Goal: Task Accomplishment & Management: Manage account settings

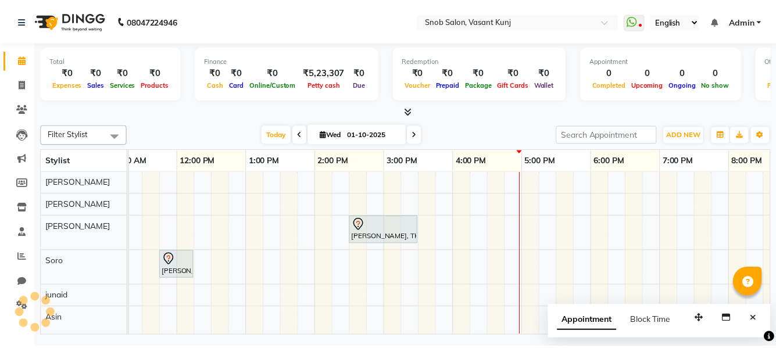
scroll to position [2, 0]
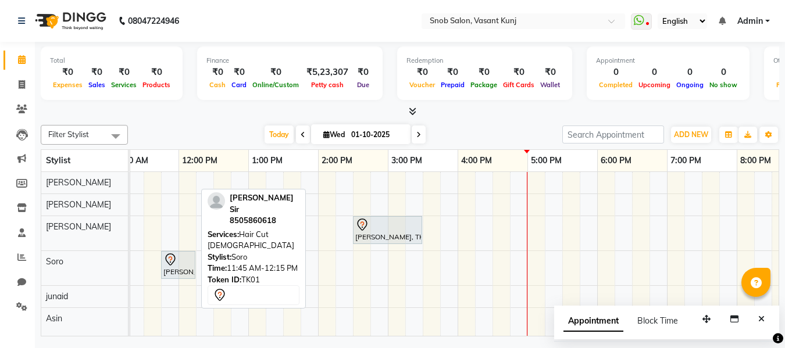
click at [171, 272] on div "[PERSON_NAME] Sir, TK01, 11:45 AM-12:15 PM, Hair Cut [DEMOGRAPHIC_DATA]" at bounding box center [178, 265] width 32 height 24
select select "7"
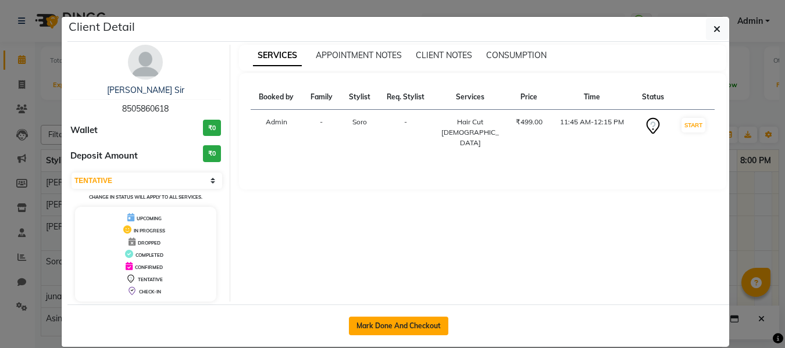
click at [402, 328] on button "Mark Done And Checkout" at bounding box center [398, 326] width 99 height 19
select select "service"
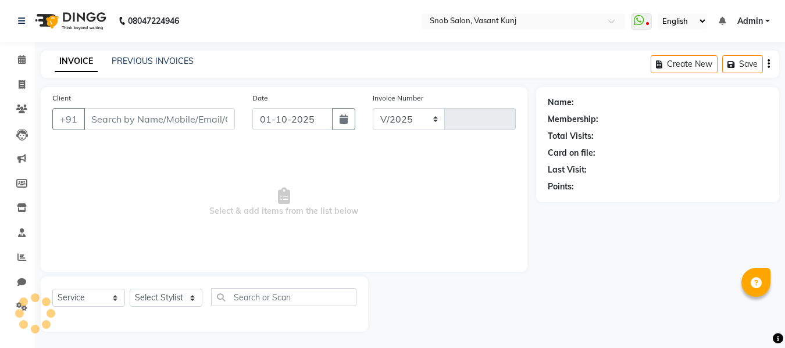
select select "7175"
type input "0816"
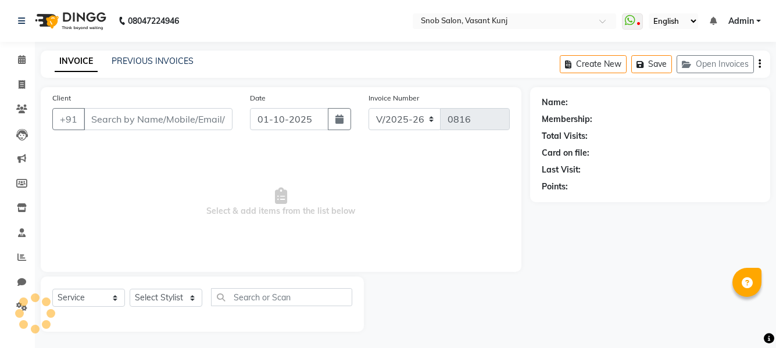
type input "8505860618"
select select "78277"
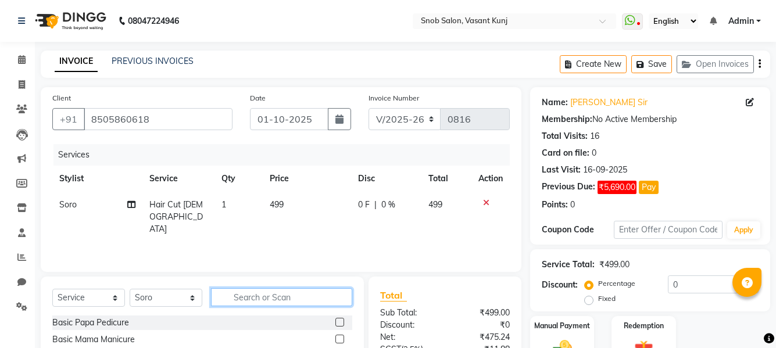
click at [237, 301] on input "text" at bounding box center [281, 297] width 141 height 18
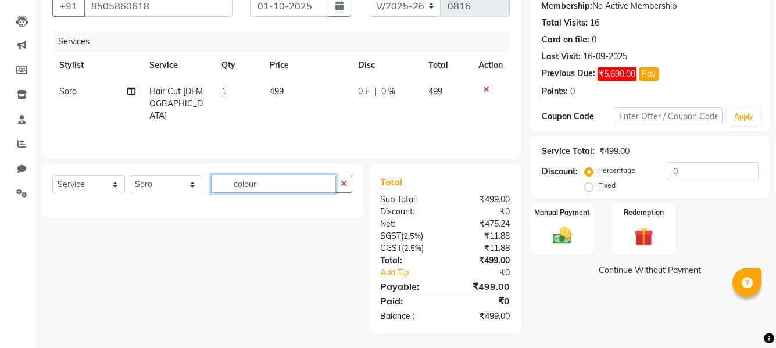
scroll to position [117, 0]
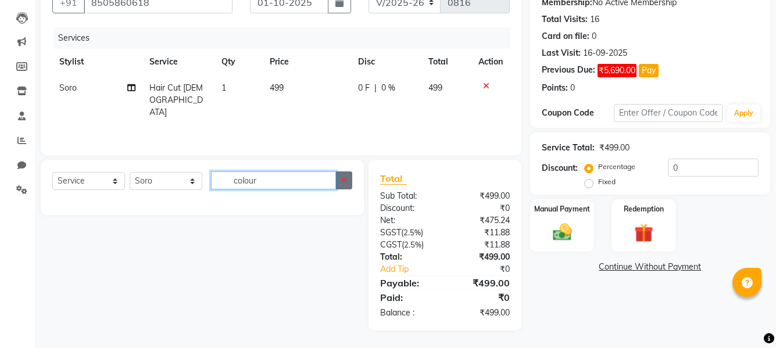
type input "colour"
click at [342, 180] on icon "button" at bounding box center [344, 180] width 6 height 8
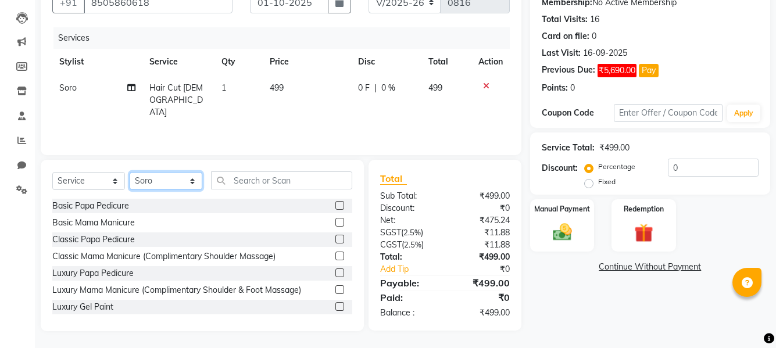
click at [174, 182] on select "Select Stylist Asin junaid [PERSON_NAME] [PERSON_NAME] [PERSON_NAME]" at bounding box center [166, 181] width 73 height 18
click at [130, 172] on select "Select Stylist Asin junaid [PERSON_NAME] [PERSON_NAME] [PERSON_NAME]" at bounding box center [166, 181] width 73 height 18
click at [250, 188] on input "text" at bounding box center [281, 180] width 141 height 18
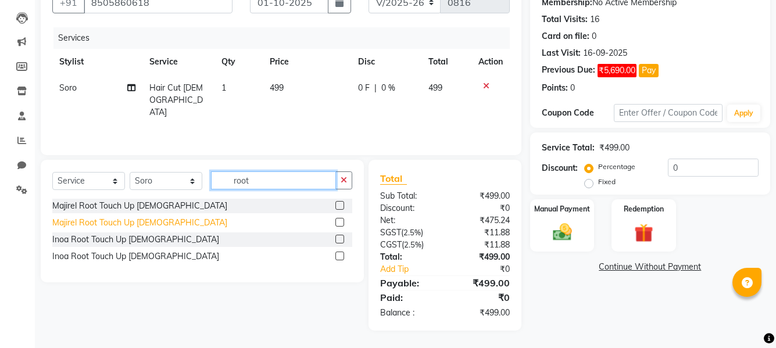
type input "root"
drag, startPoint x: 138, startPoint y: 221, endPoint x: 166, endPoint y: 217, distance: 28.8
click at [139, 220] on div "Majirel Root Touch Up [DEMOGRAPHIC_DATA]" at bounding box center [139, 223] width 175 height 12
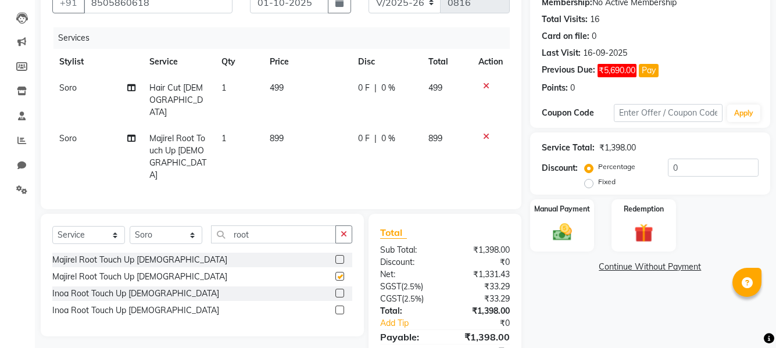
checkbox input "false"
click at [289, 126] on td "899" at bounding box center [307, 157] width 88 height 63
select select "78277"
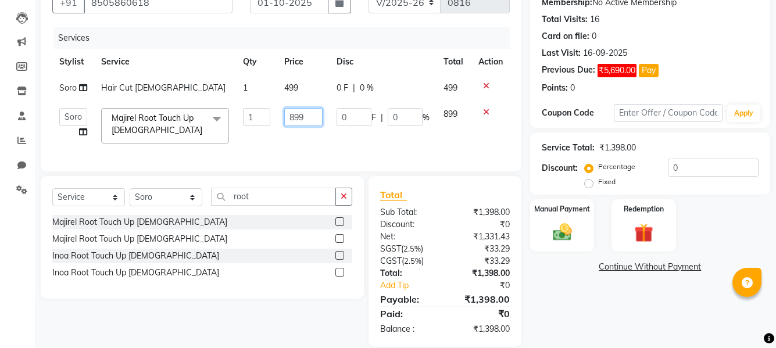
click at [312, 116] on input "899" at bounding box center [303, 117] width 38 height 18
type input "8"
type input "1500"
click at [304, 86] on td "499" at bounding box center [303, 88] width 52 height 26
select select "78277"
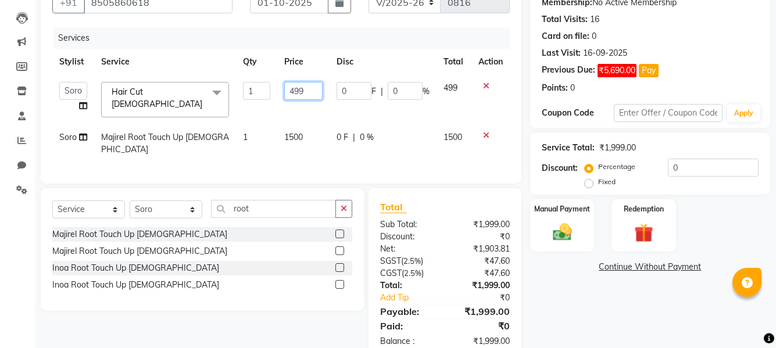
click at [309, 88] on input "499" at bounding box center [303, 91] width 38 height 18
type input "4"
type input "500"
click at [699, 162] on input "0" at bounding box center [713, 168] width 91 height 18
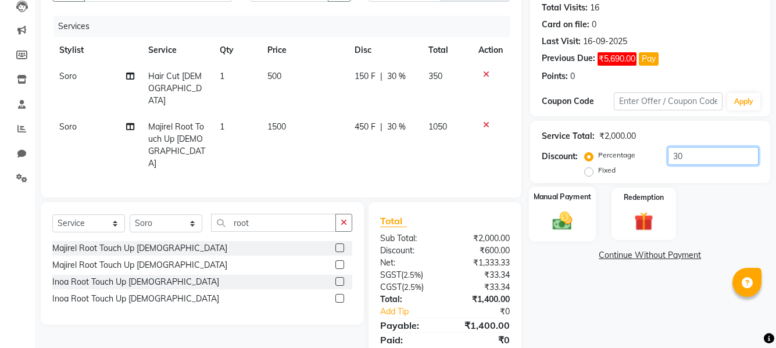
scroll to position [131, 0]
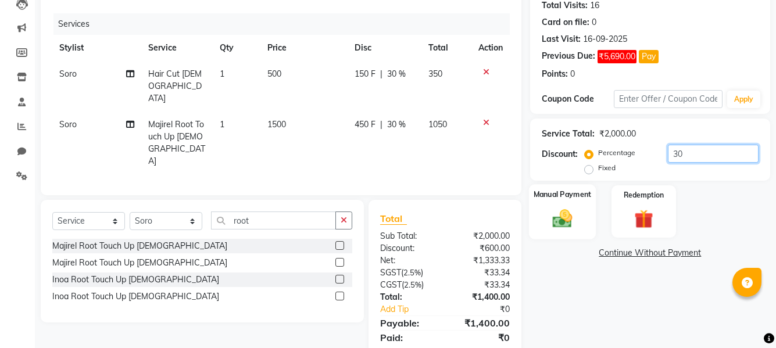
type input "30"
click at [560, 220] on img at bounding box center [562, 218] width 32 height 23
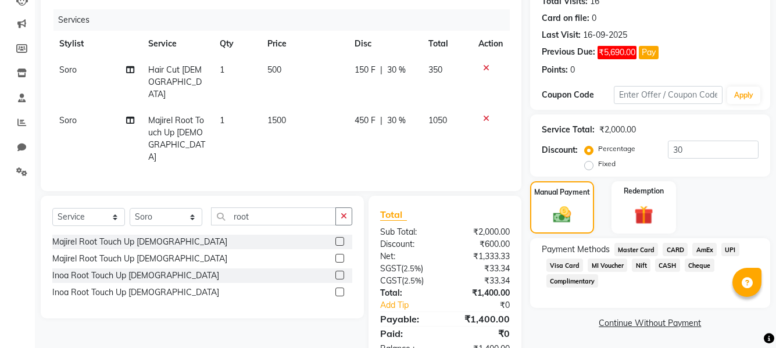
scroll to position [136, 0]
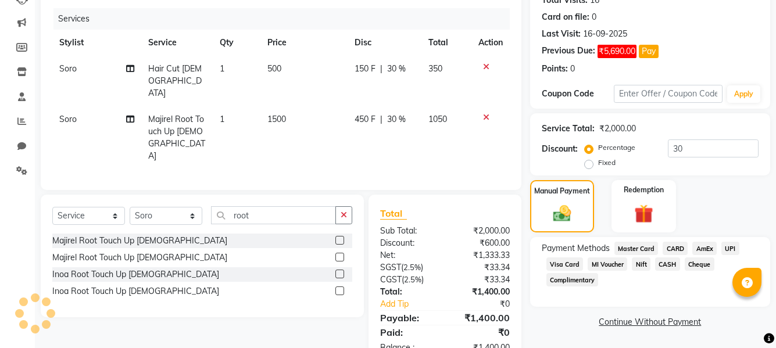
click at [608, 265] on span "MI Voucher" at bounding box center [608, 263] width 40 height 13
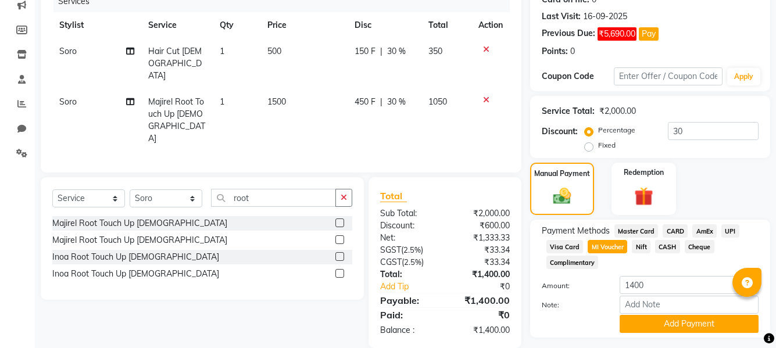
scroll to position [184, 0]
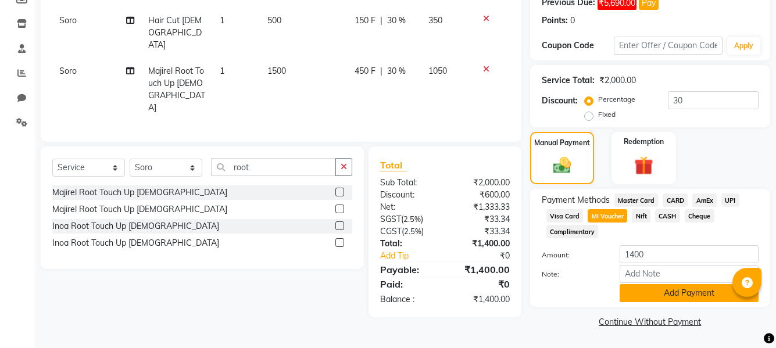
click at [668, 293] on button "Add Payment" at bounding box center [689, 293] width 139 height 18
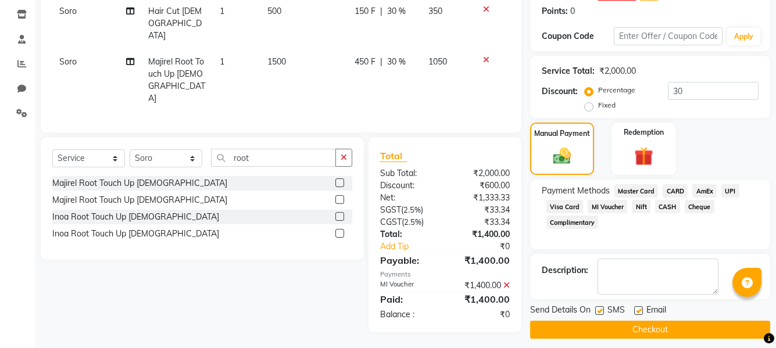
scroll to position [202, 0]
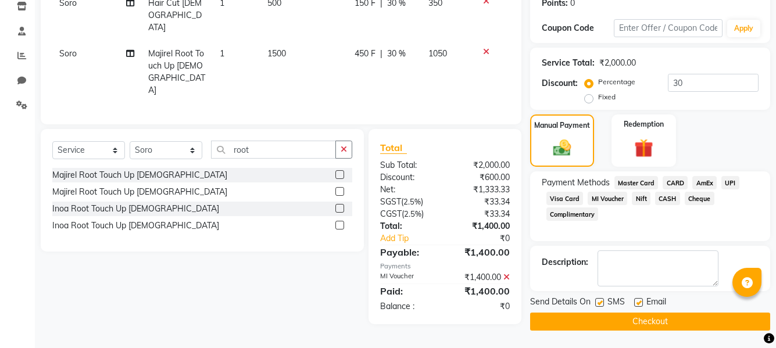
click at [656, 316] on button "Checkout" at bounding box center [650, 322] width 240 height 18
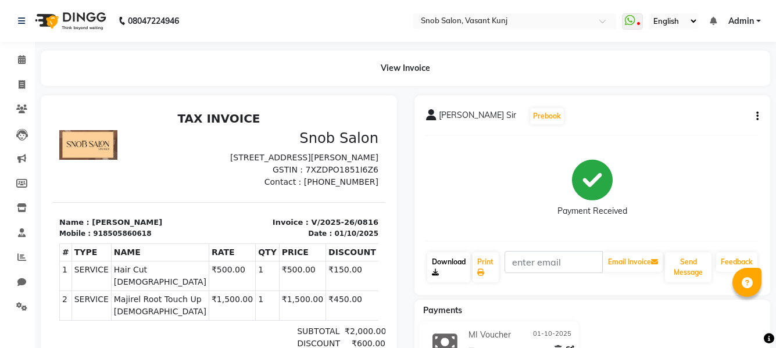
click at [439, 262] on link "Download" at bounding box center [448, 267] width 43 height 30
drag, startPoint x: 20, startPoint y: 62, endPoint x: 28, endPoint y: 62, distance: 8.1
click at [20, 62] on icon at bounding box center [22, 59] width 8 height 9
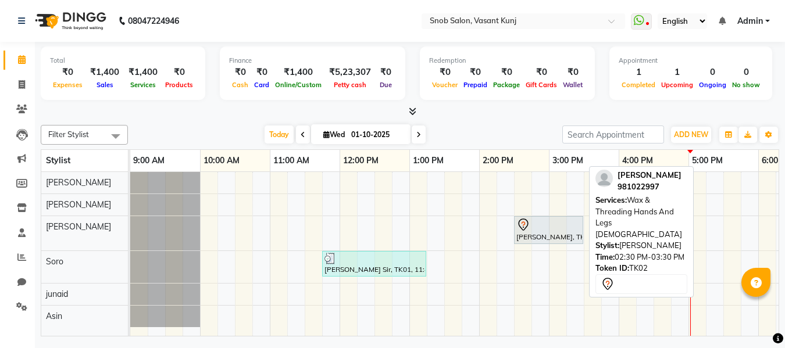
click at [528, 236] on div "[PERSON_NAME], TK02, 02:30 PM-03:30 PM, Wax & Threading Hands And Legs [DEMOGRA…" at bounding box center [548, 230] width 67 height 24
select select "7"
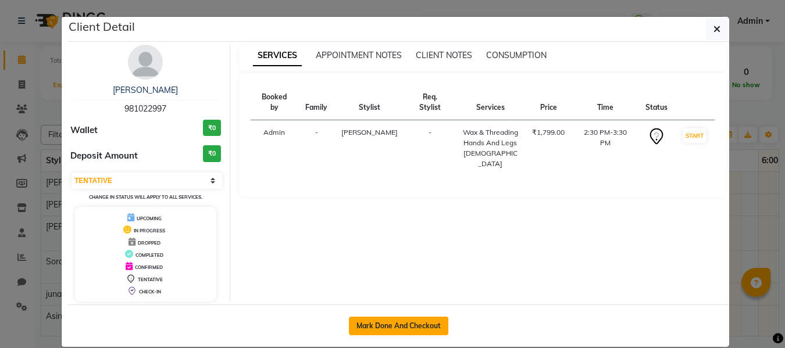
click at [428, 317] on button "Mark Done And Checkout" at bounding box center [398, 326] width 99 height 19
select select "service"
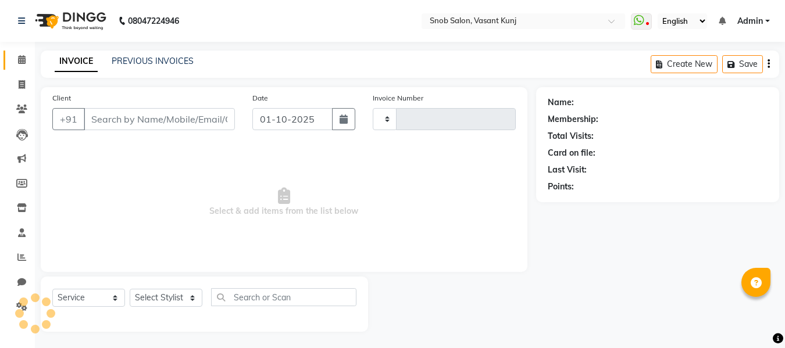
type input "0817"
select select "7175"
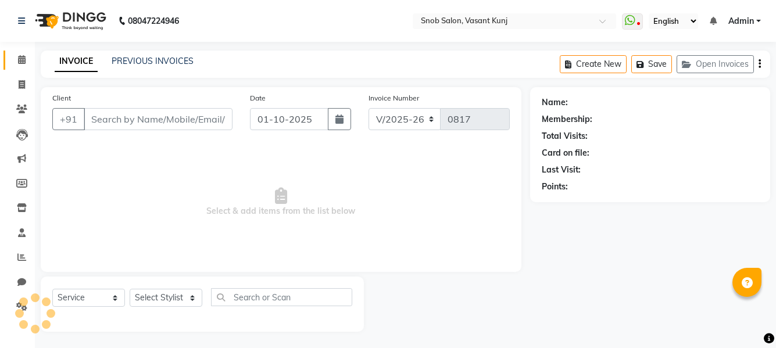
type input "981022997"
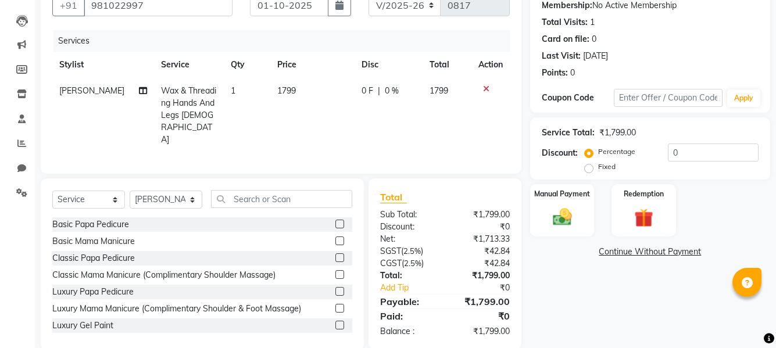
scroll to position [117, 0]
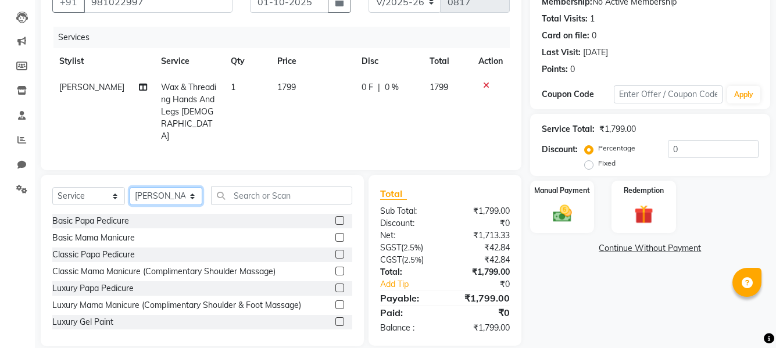
click at [191, 187] on select "Select Stylist Asin junaid [PERSON_NAME] [PERSON_NAME] [PERSON_NAME]" at bounding box center [166, 196] width 73 height 18
select select "78277"
click at [130, 187] on select "Select Stylist Asin junaid [PERSON_NAME] [PERSON_NAME] [PERSON_NAME]" at bounding box center [166, 196] width 73 height 18
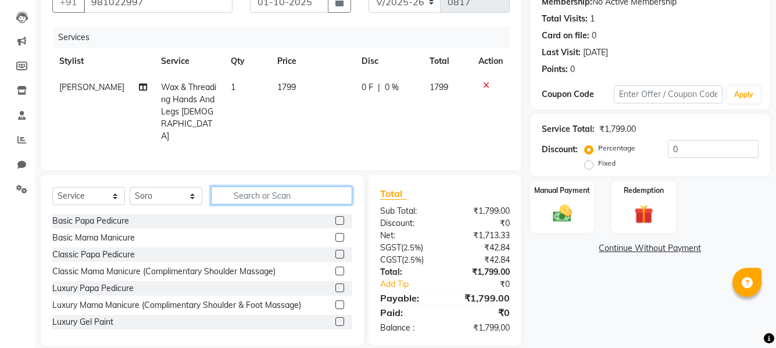
click at [248, 187] on input "text" at bounding box center [281, 196] width 141 height 18
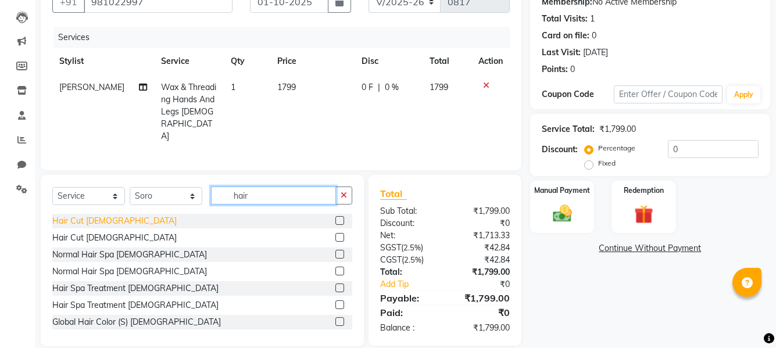
type input "hair"
click at [112, 215] on div "Hair Cut [DEMOGRAPHIC_DATA]" at bounding box center [114, 221] width 124 height 12
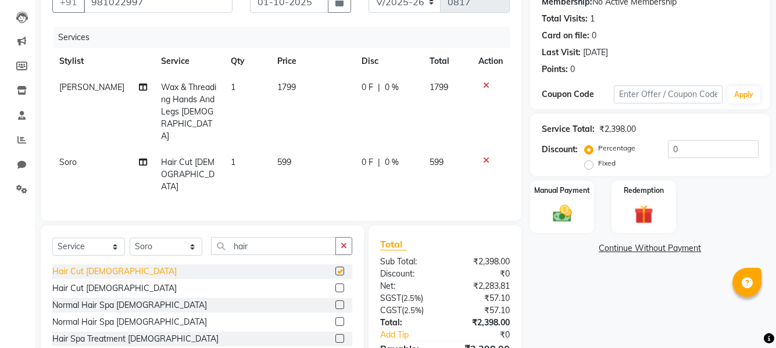
checkbox input "false"
click at [286, 237] on input "hair" at bounding box center [273, 246] width 125 height 18
type input "h"
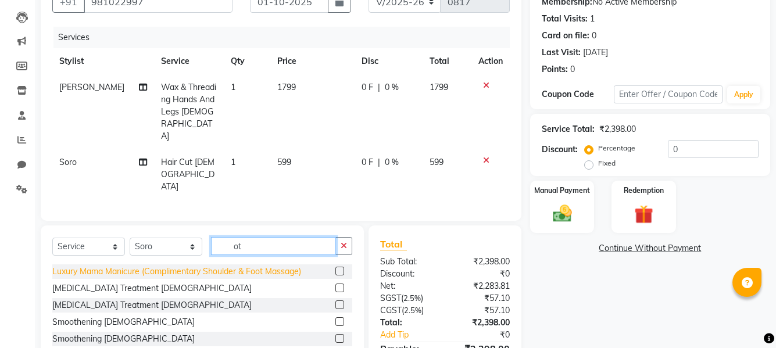
type input "o"
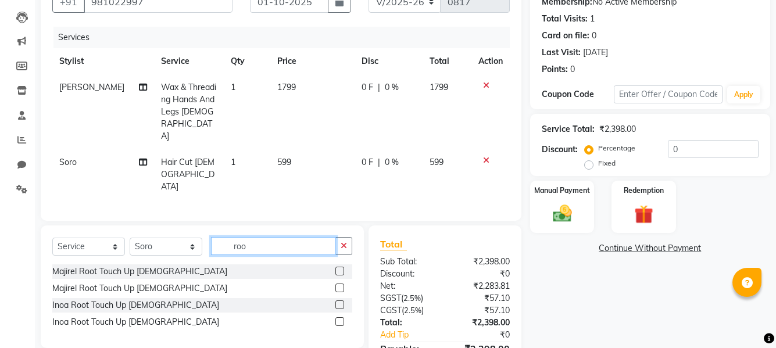
type input "roo"
click at [206, 264] on div "Majirel Root Touch Up [DEMOGRAPHIC_DATA]" at bounding box center [202, 271] width 300 height 15
click at [181, 264] on div "Majirel Root Touch Up [DEMOGRAPHIC_DATA]" at bounding box center [202, 271] width 300 height 15
click at [339, 267] on div at bounding box center [339, 273] width 8 height 12
click at [335, 267] on label at bounding box center [339, 271] width 9 height 9
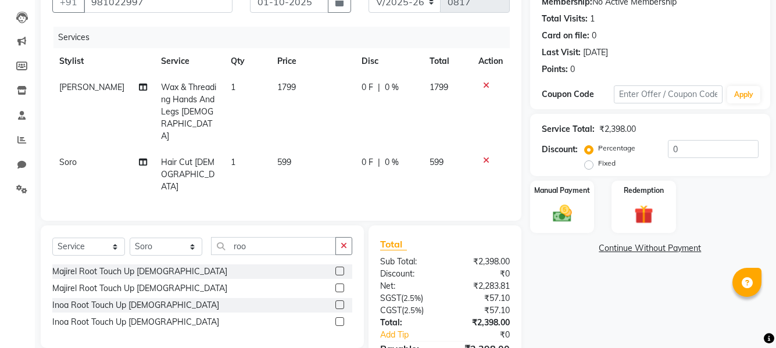
click at [335, 268] on input "checkbox" at bounding box center [339, 272] width 8 height 8
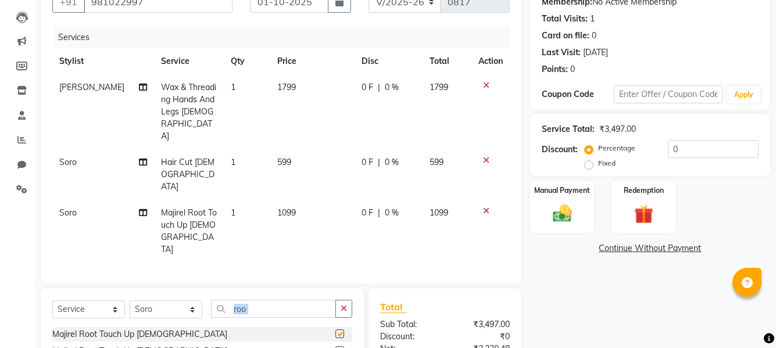
click at [335, 288] on div "Select Service Product Membership Package Voucher Prepaid Gift Card Select Styl…" at bounding box center [202, 349] width 323 height 123
checkbox input "false"
click at [291, 149] on td "599" at bounding box center [312, 174] width 84 height 51
select select "78277"
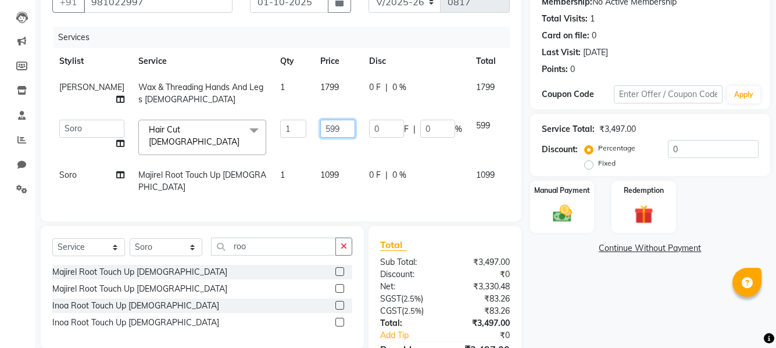
click at [320, 138] on input "599" at bounding box center [337, 129] width 35 height 18
type input "5"
type input "1000"
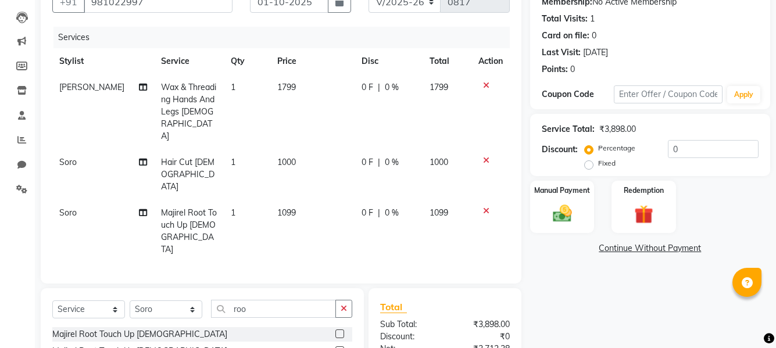
click at [307, 200] on td "1099" at bounding box center [312, 231] width 84 height 63
select select "78277"
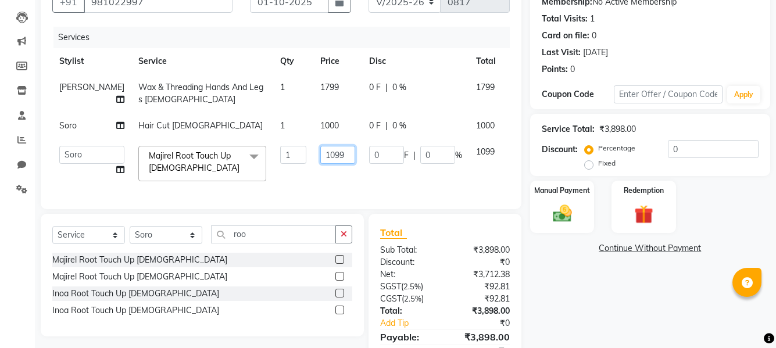
click at [320, 164] on input "1099" at bounding box center [337, 155] width 35 height 18
type input "1"
click at [486, 163] on tbody "Sabiya Nisha Wax & Threading Hands And Legs [DEMOGRAPHIC_DATA] 1 1799 0 F | 0 %…" at bounding box center [296, 131] width 489 height 114
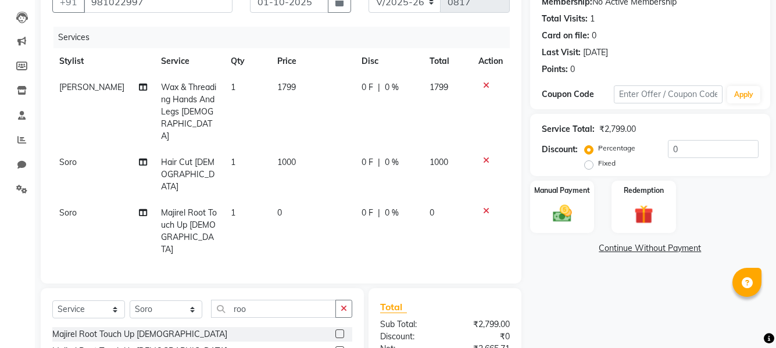
click at [290, 86] on td "1799" at bounding box center [312, 111] width 84 height 75
select select "62197"
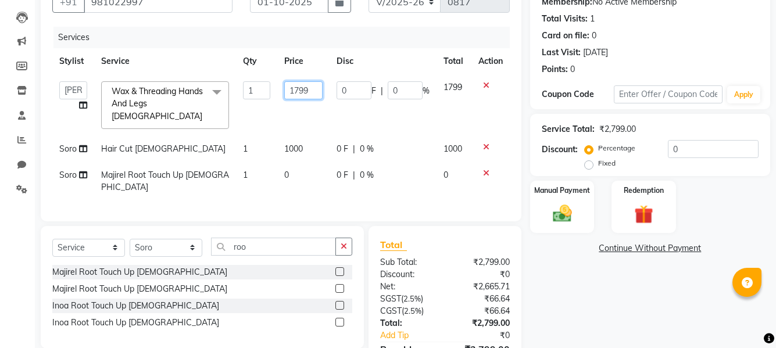
click at [313, 91] on input "1799" at bounding box center [303, 90] width 38 height 18
type input "1"
type input "2"
type input "2930"
click at [488, 162] on tbody "Asin junaid Kajal [PERSON_NAME] Priyanka [PERSON_NAME] [PERSON_NAME] Wax & Thre…" at bounding box center [280, 137] width 457 height 126
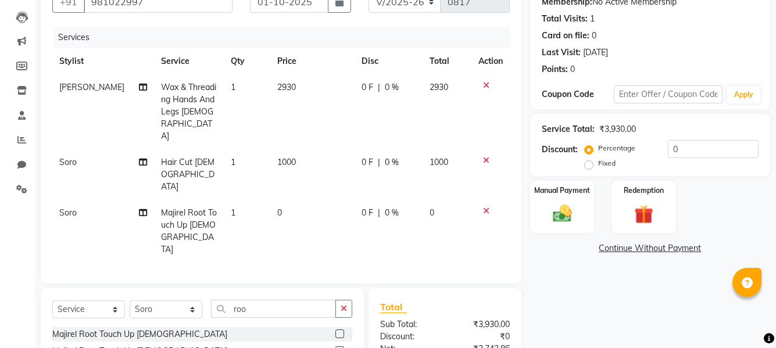
click at [486, 207] on icon at bounding box center [486, 211] width 6 height 8
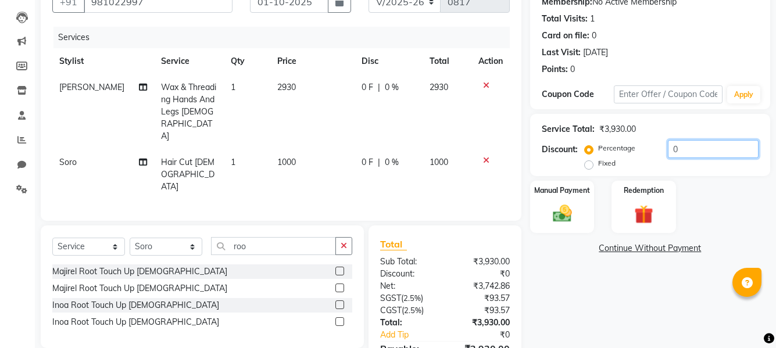
click at [689, 149] on input "0" at bounding box center [713, 149] width 91 height 18
type input "40"
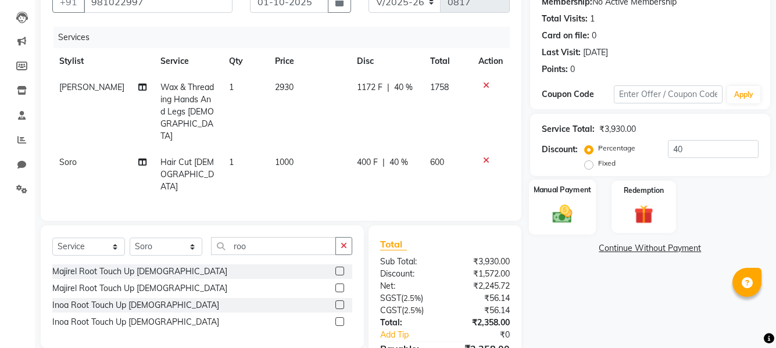
click at [558, 220] on img at bounding box center [562, 213] width 32 height 23
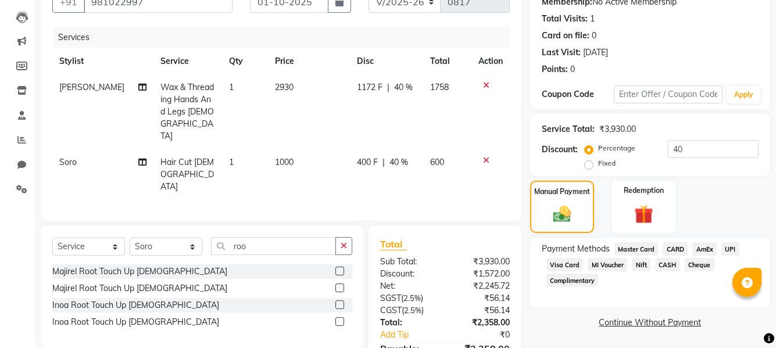
click at [599, 266] on span "MI Voucher" at bounding box center [608, 264] width 40 height 13
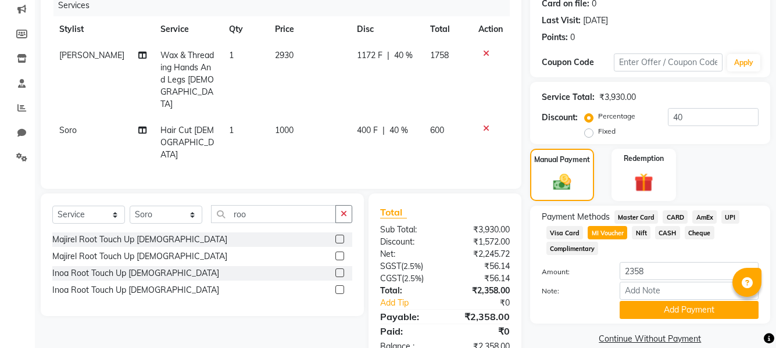
scroll to position [166, 0]
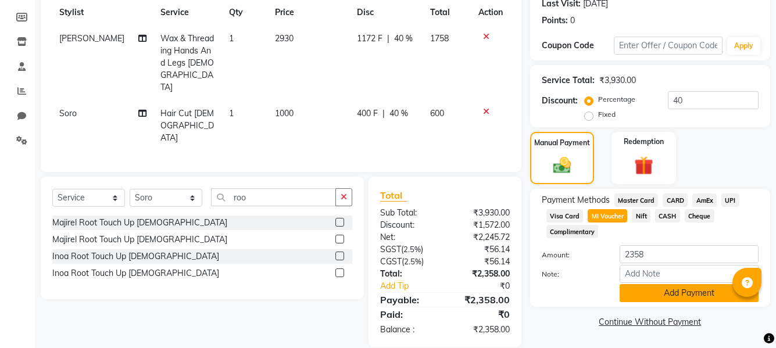
click at [667, 293] on button "Add Payment" at bounding box center [689, 293] width 139 height 18
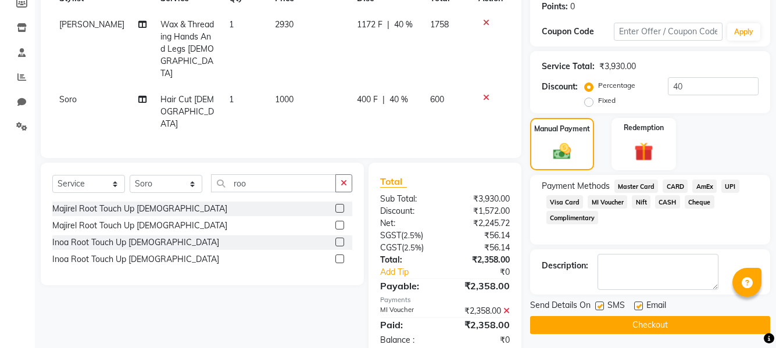
scroll to position [184, 0]
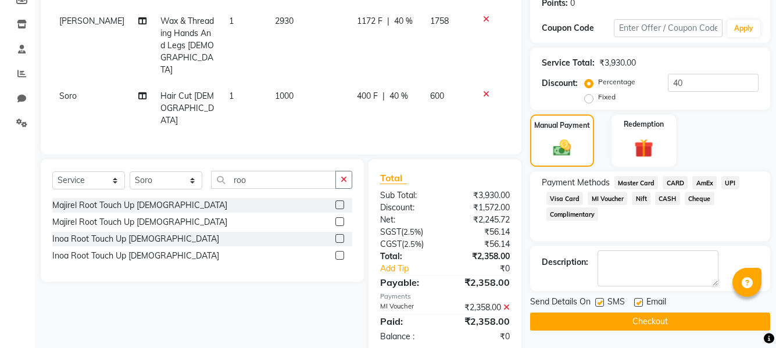
click at [640, 325] on button "Checkout" at bounding box center [650, 322] width 240 height 18
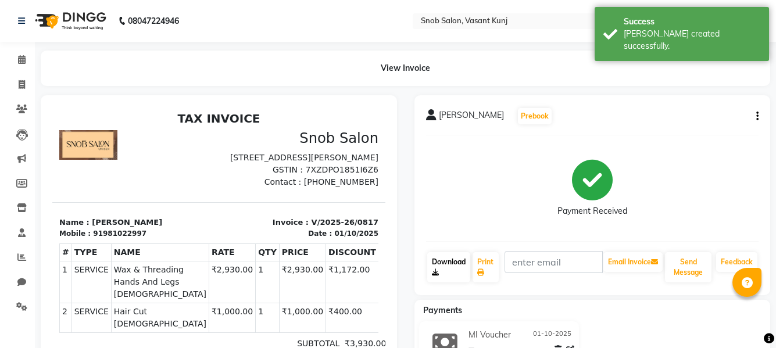
click at [442, 259] on link "Download" at bounding box center [448, 267] width 43 height 30
click at [22, 59] on icon at bounding box center [22, 59] width 8 height 9
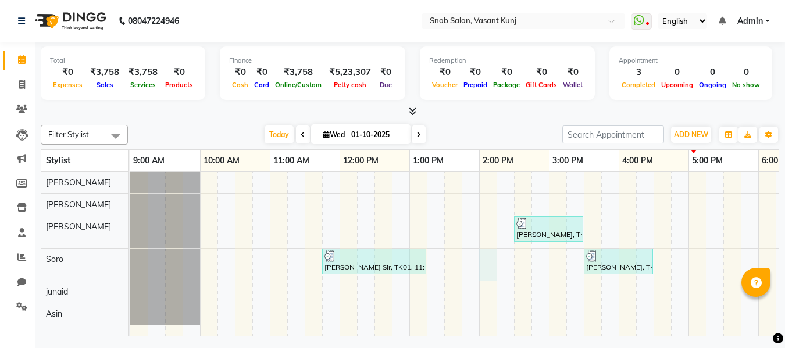
click at [484, 265] on div "[PERSON_NAME], TK02, 02:30 PM-03:30 PM, Wax & Threading Hands And Legs [DEMOGRA…" at bounding box center [583, 254] width 907 height 164
select select "78277"
select select "tentative"
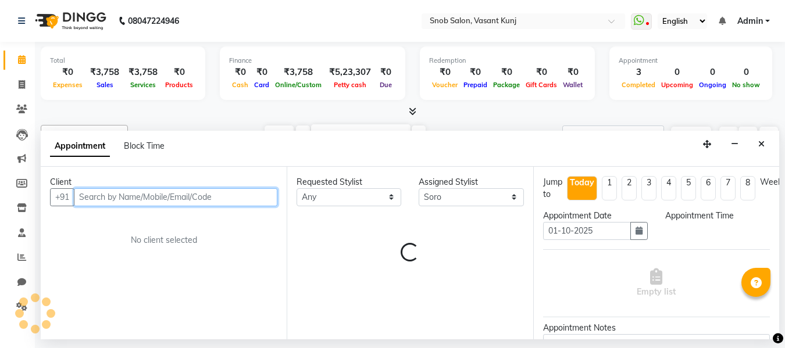
select select "840"
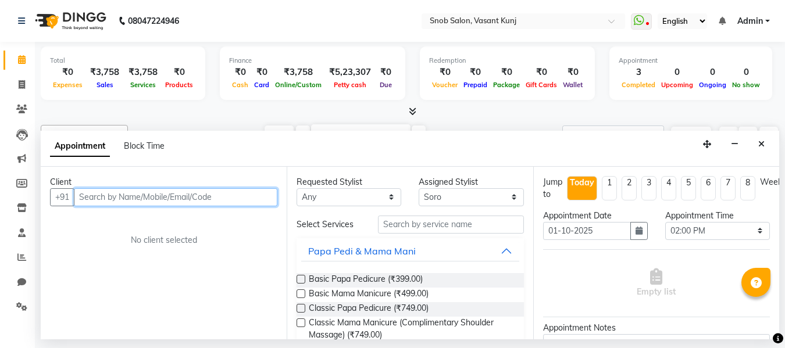
click at [245, 200] on input "text" at bounding box center [175, 197] width 203 height 18
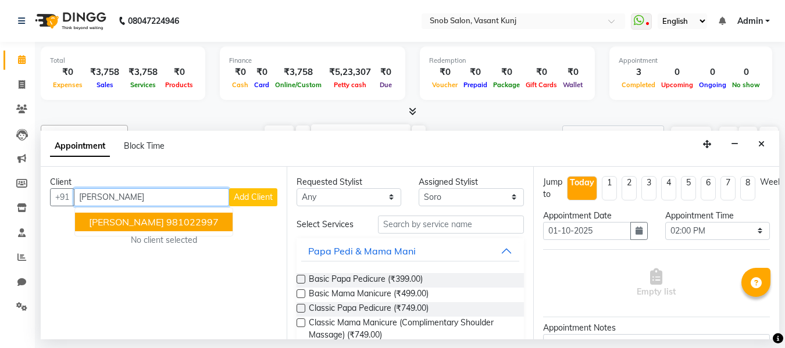
click at [203, 224] on ngb-highlight "981022997" at bounding box center [192, 222] width 52 height 12
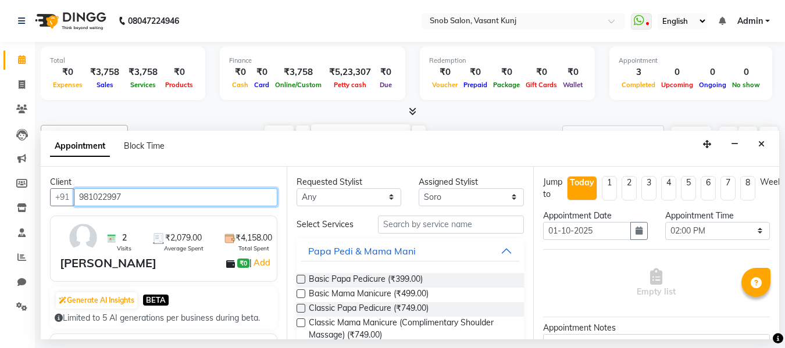
type input "981022997"
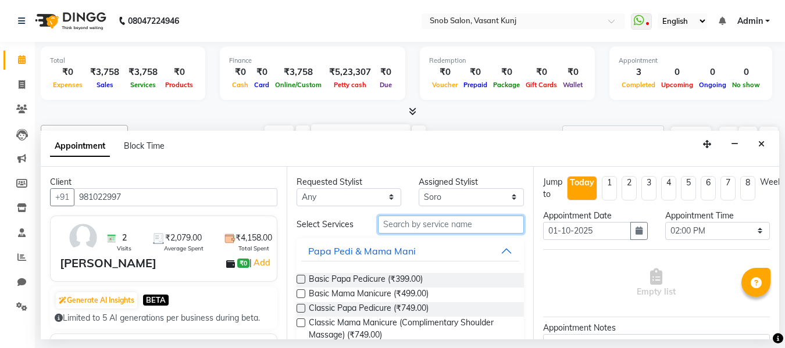
click at [460, 230] on input "text" at bounding box center [450, 225] width 145 height 18
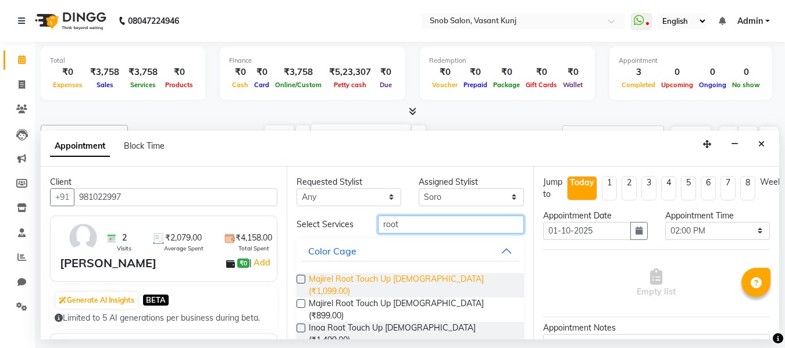
type input "root"
click at [427, 282] on span "Majirel Root Touch Up [DEMOGRAPHIC_DATA] (₹1,099.00)" at bounding box center [411, 285] width 205 height 24
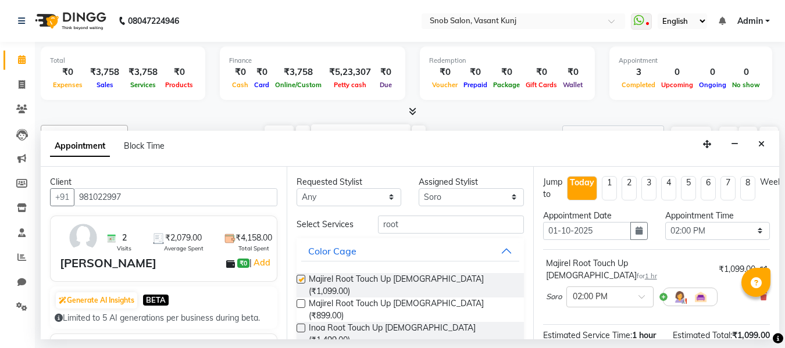
checkbox input "false"
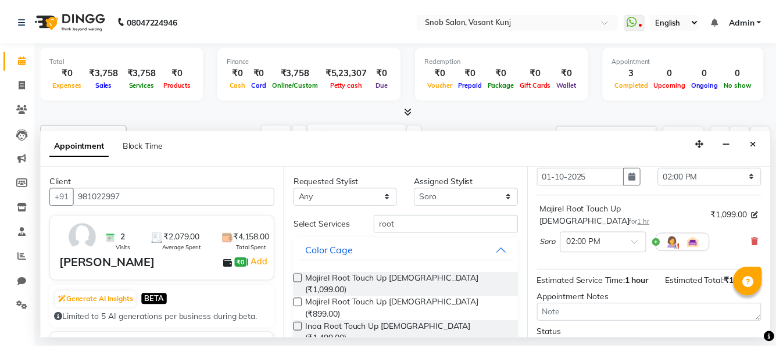
scroll to position [142, 0]
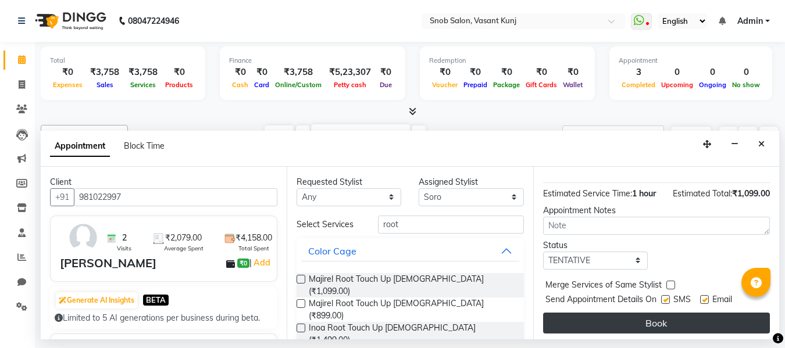
click at [631, 313] on button "Book" at bounding box center [656, 323] width 227 height 21
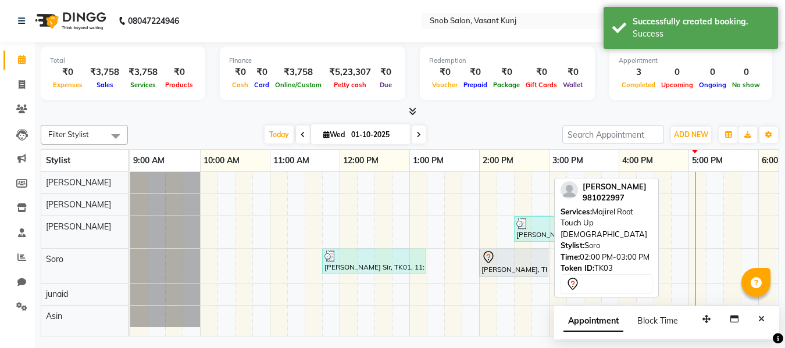
click at [499, 267] on div "[PERSON_NAME], TK03, 02:00 PM-03:00 PM, Majirel Root Touch Up [DEMOGRAPHIC_DATA]" at bounding box center [513, 262] width 67 height 24
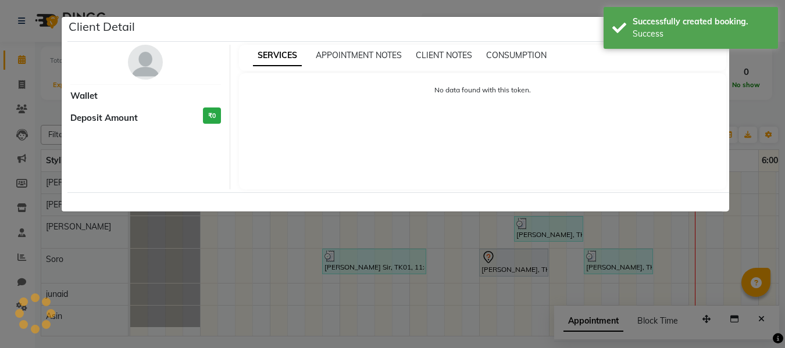
select select "7"
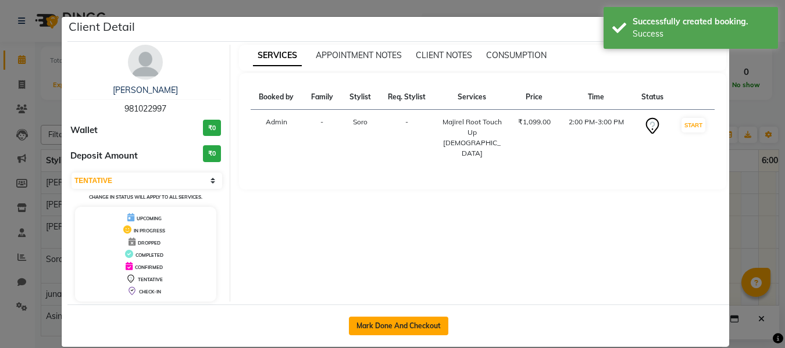
drag, startPoint x: 382, startPoint y: 320, endPoint x: 377, endPoint y: 300, distance: 21.2
click at [382, 320] on button "Mark Done And Checkout" at bounding box center [398, 326] width 99 height 19
select select "service"
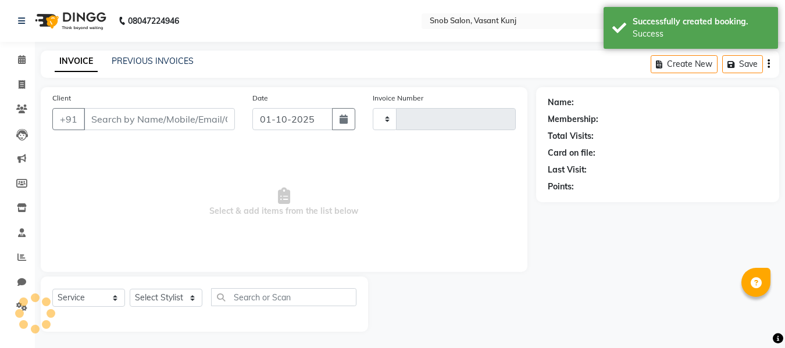
select select "3"
type input "0818"
select select "7175"
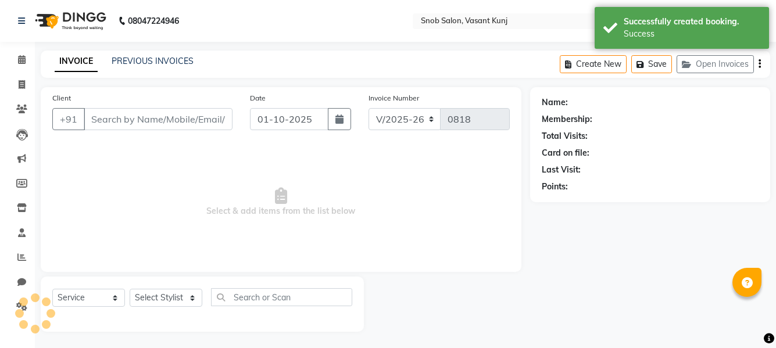
type input "981022997"
select select "78277"
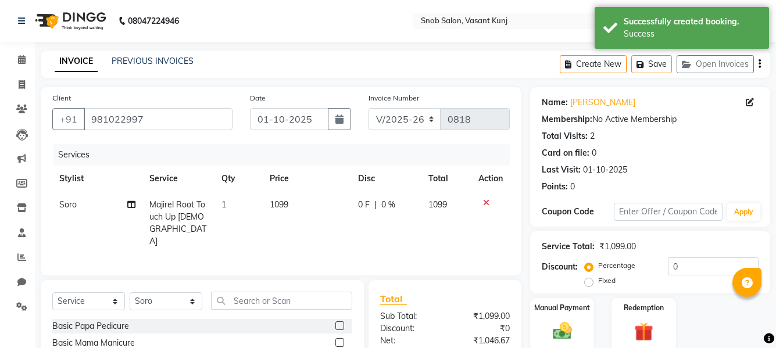
click at [292, 202] on td "1099" at bounding box center [307, 223] width 88 height 63
select select "78277"
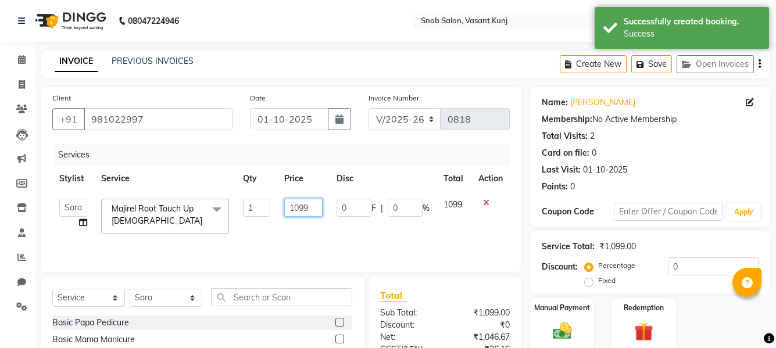
click at [314, 209] on input "1099" at bounding box center [303, 208] width 38 height 18
type input "1"
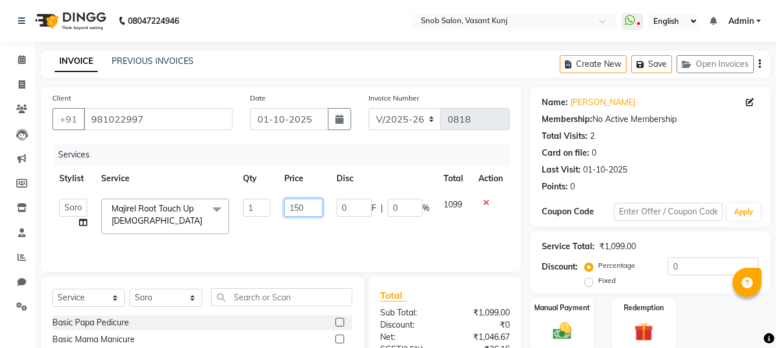
type input "1500"
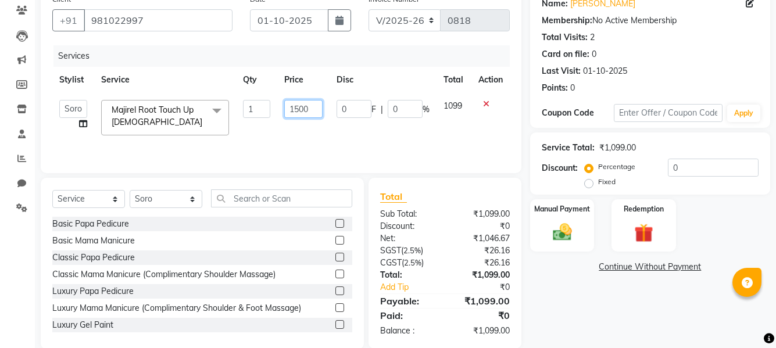
scroll to position [116, 0]
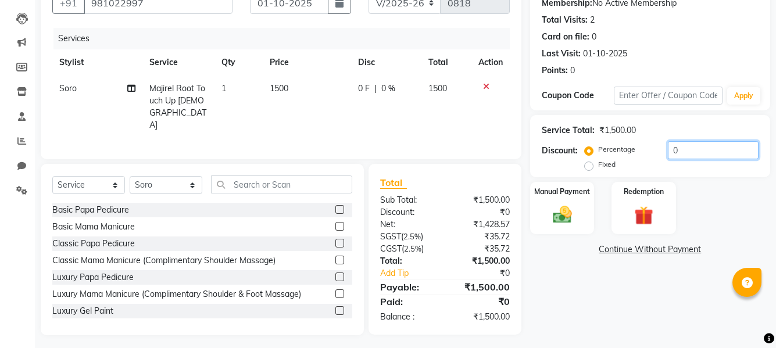
click at [700, 144] on input "0" at bounding box center [713, 150] width 91 height 18
type input "30"
click at [556, 216] on img at bounding box center [562, 214] width 32 height 23
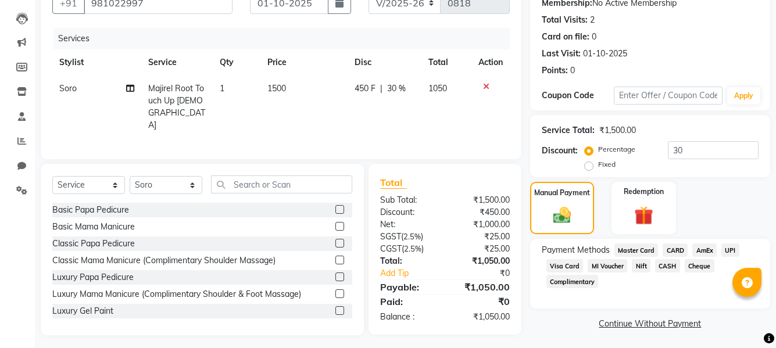
scroll to position [118, 0]
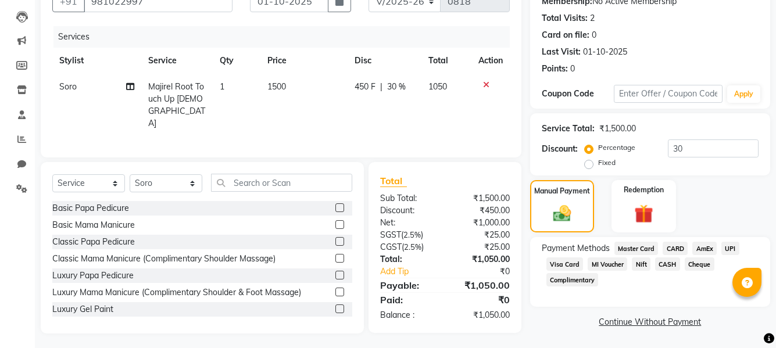
click at [610, 264] on span "MI Voucher" at bounding box center [608, 263] width 40 height 13
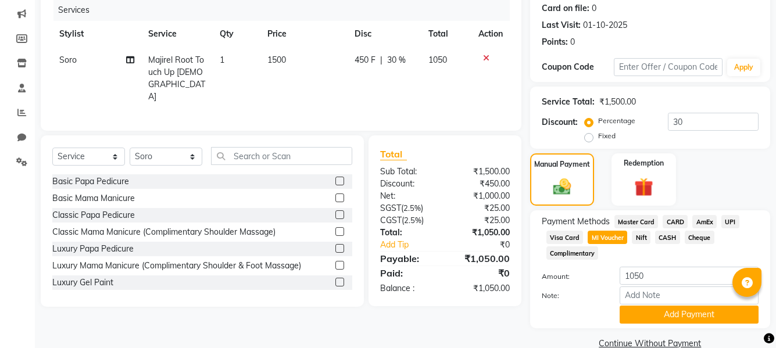
scroll to position [166, 0]
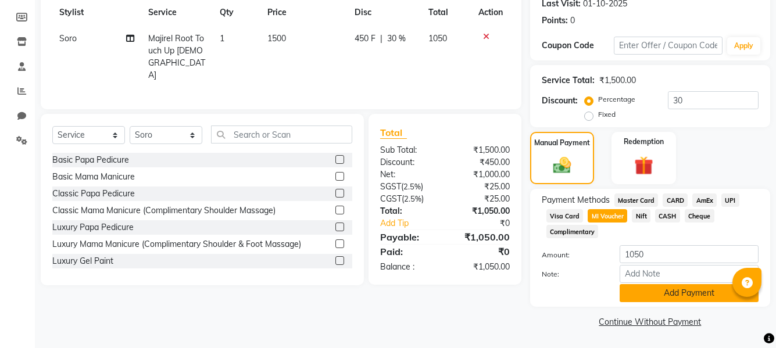
click at [645, 293] on button "Add Payment" at bounding box center [689, 293] width 139 height 18
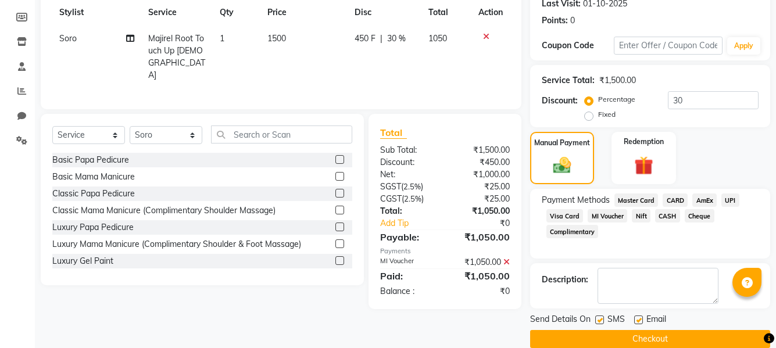
drag, startPoint x: 635, startPoint y: 337, endPoint x: 625, endPoint y: 332, distance: 11.2
click at [635, 336] on button "Checkout" at bounding box center [650, 339] width 240 height 18
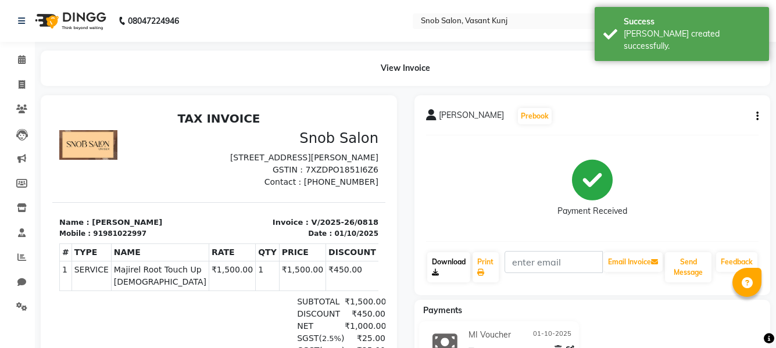
click at [445, 262] on link "Download" at bounding box center [448, 267] width 43 height 30
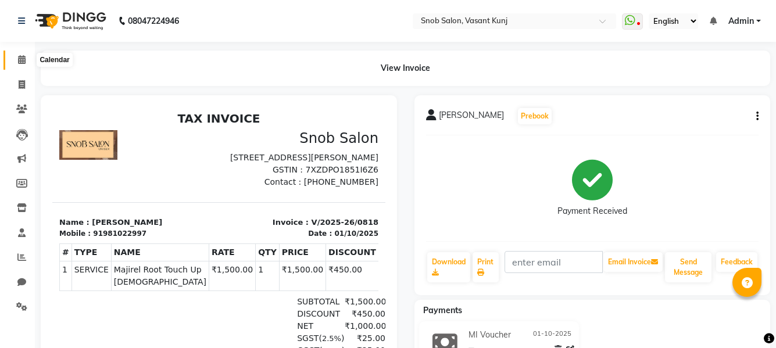
drag, startPoint x: 19, startPoint y: 59, endPoint x: 21, endPoint y: 66, distance: 7.2
click at [19, 59] on icon at bounding box center [22, 59] width 8 height 9
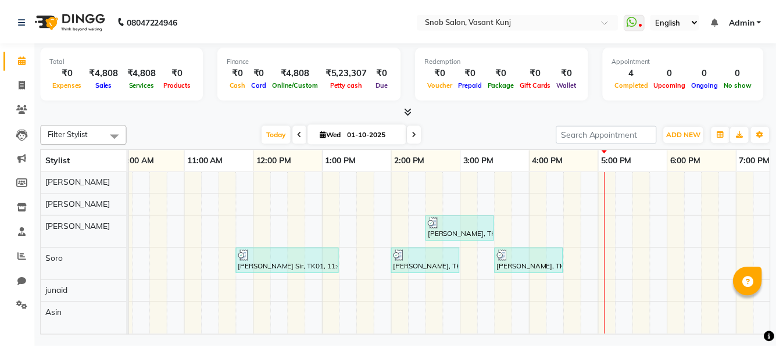
scroll to position [0, 119]
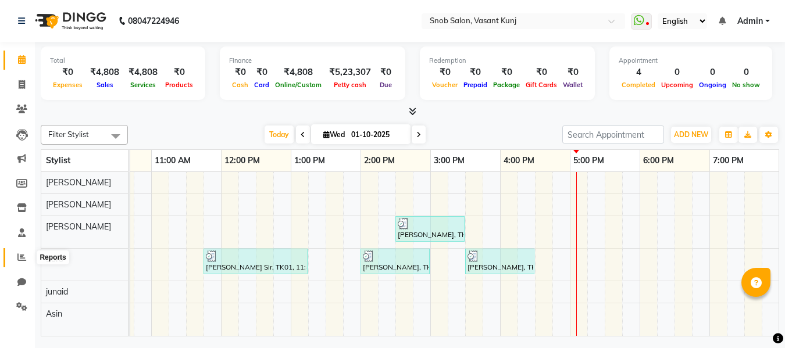
click at [22, 256] on icon at bounding box center [21, 257] width 9 height 9
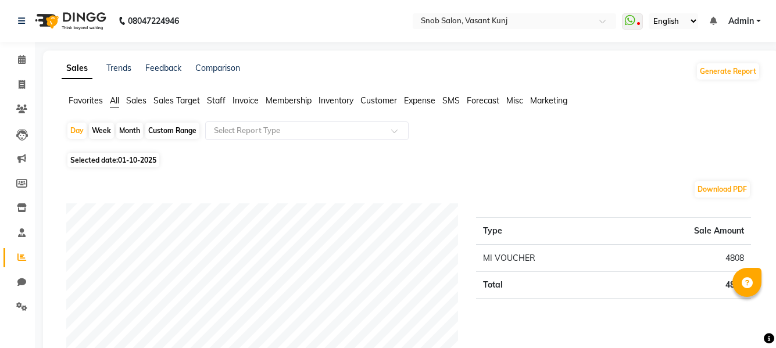
click at [120, 131] on div "Month" at bounding box center [129, 131] width 27 height 16
select select "10"
select select "2025"
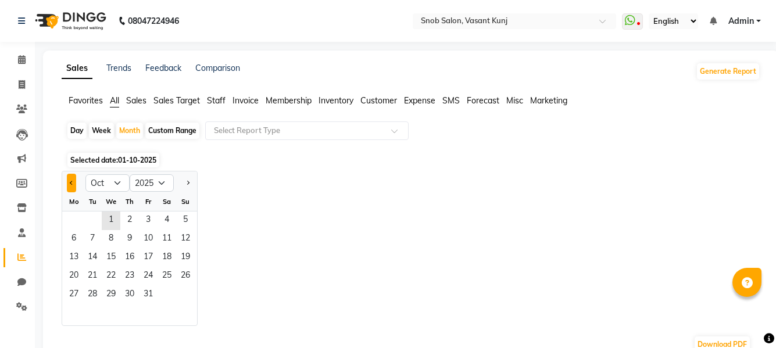
click at [73, 184] on button "Previous month" at bounding box center [71, 183] width 9 height 19
select select "9"
click at [76, 217] on span "1" at bounding box center [74, 221] width 19 height 19
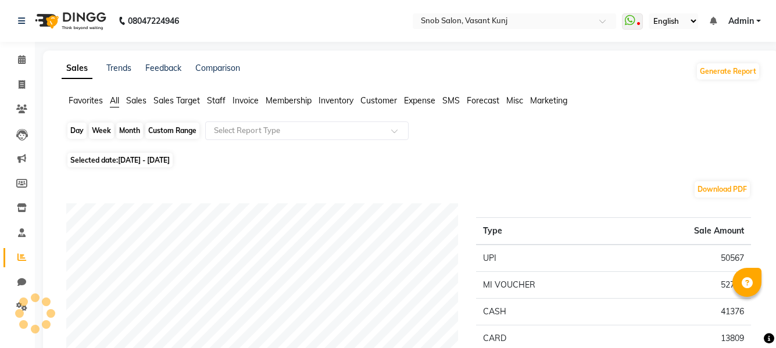
click at [127, 131] on div "Month" at bounding box center [129, 131] width 27 height 16
select select "9"
select select "2025"
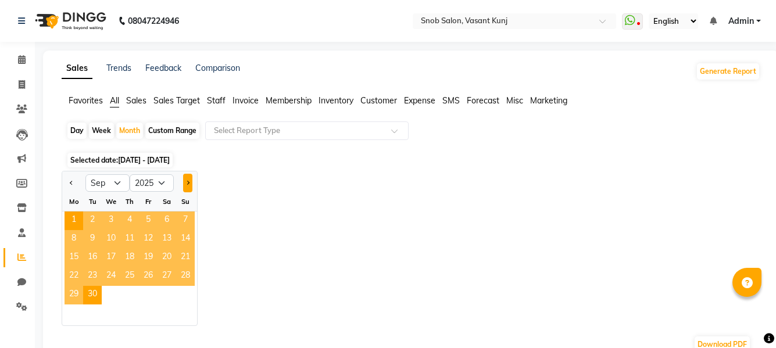
click at [189, 181] on button "Next month" at bounding box center [187, 183] width 9 height 19
select select "10"
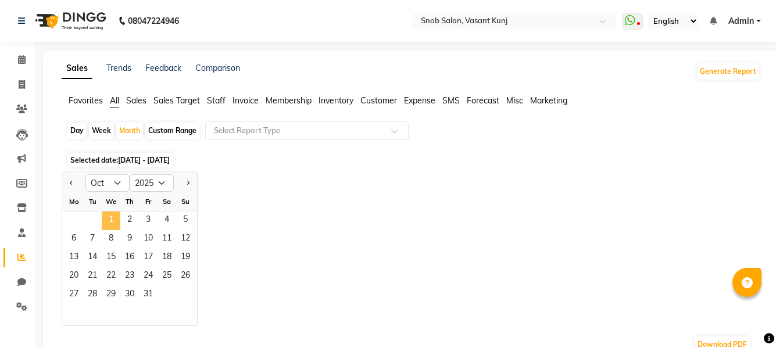
click at [112, 219] on span "1" at bounding box center [111, 221] width 19 height 19
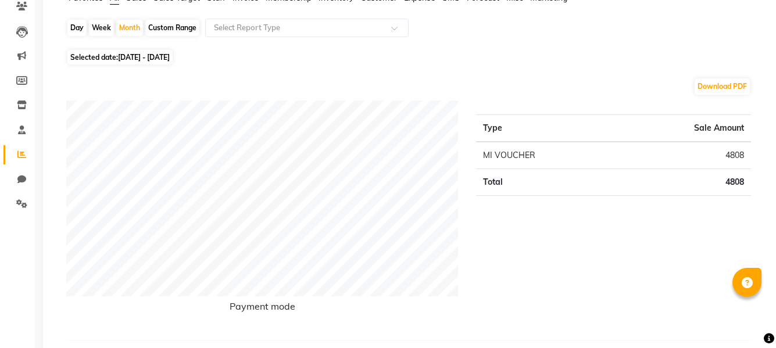
scroll to position [58, 0]
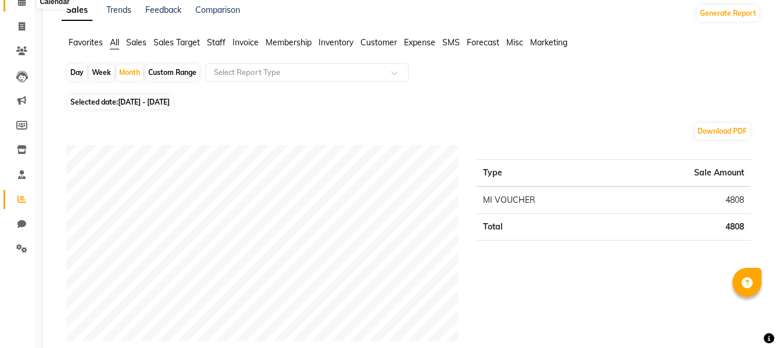
click at [24, 6] on span at bounding box center [22, 1] width 20 height 13
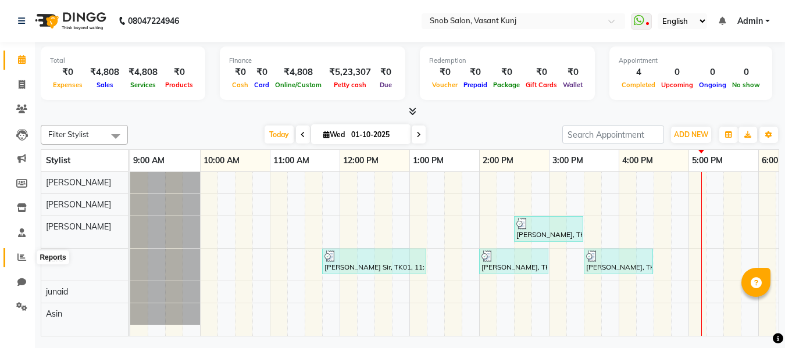
click at [26, 255] on icon at bounding box center [21, 257] width 9 height 9
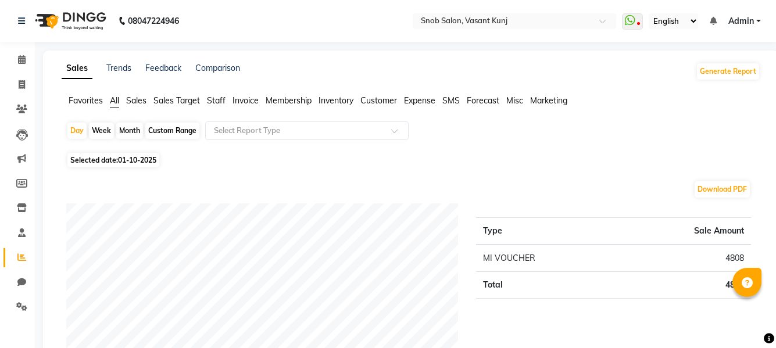
click at [105, 132] on div "Week" at bounding box center [101, 131] width 25 height 16
select select "10"
select select "2025"
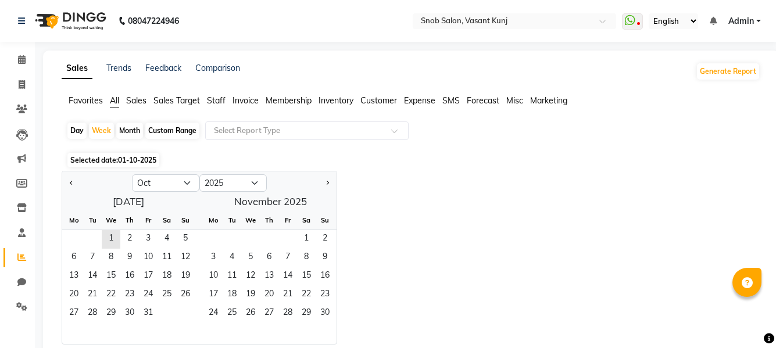
click at [136, 127] on div "Month" at bounding box center [129, 131] width 27 height 16
select select "10"
select select "2025"
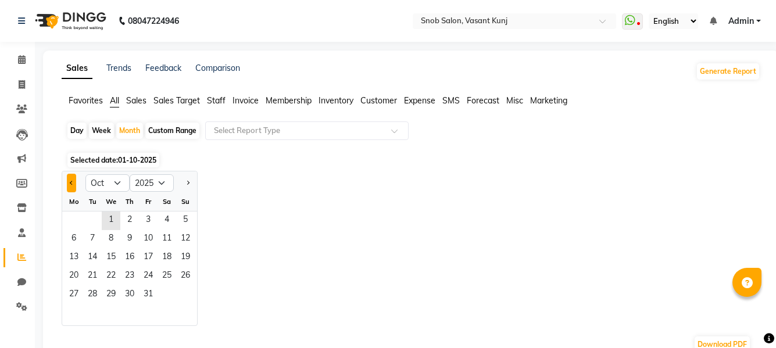
click at [72, 184] on span "Previous month" at bounding box center [72, 182] width 4 height 4
select select "9"
click at [73, 219] on span "1" at bounding box center [74, 221] width 19 height 19
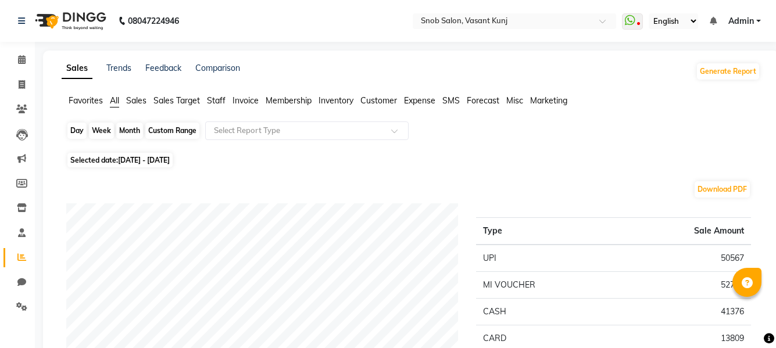
click at [127, 127] on div "Month" at bounding box center [129, 131] width 27 height 16
select select "9"
select select "2025"
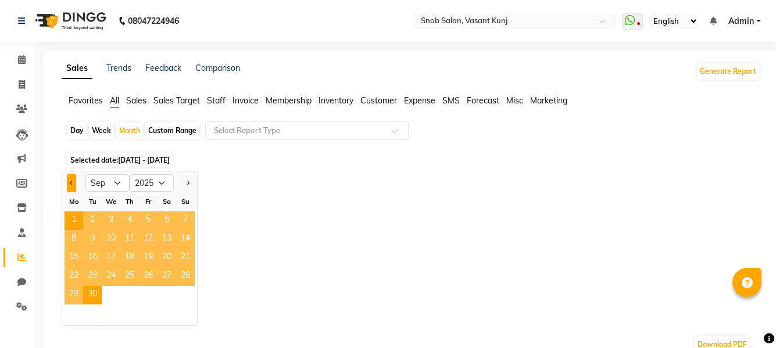
click at [71, 182] on span "Previous month" at bounding box center [72, 182] width 4 height 4
select select "8"
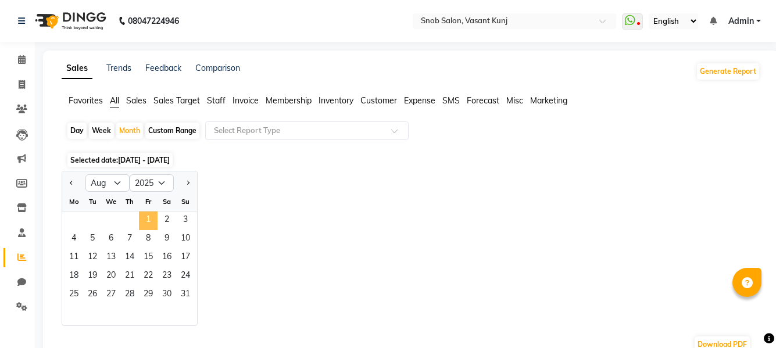
click at [148, 221] on span "1" at bounding box center [148, 221] width 19 height 19
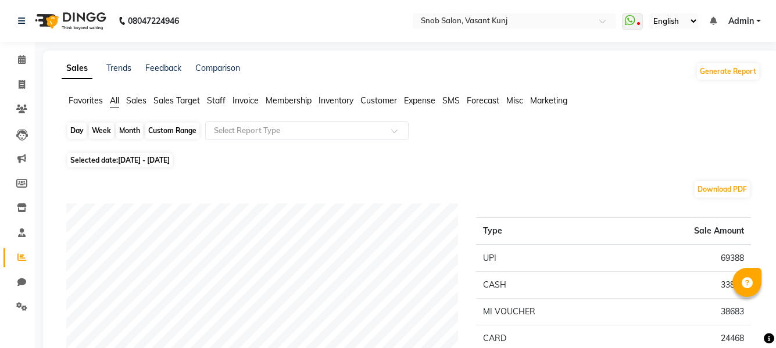
click at [123, 128] on div "Month" at bounding box center [129, 131] width 27 height 16
select select "8"
select select "2025"
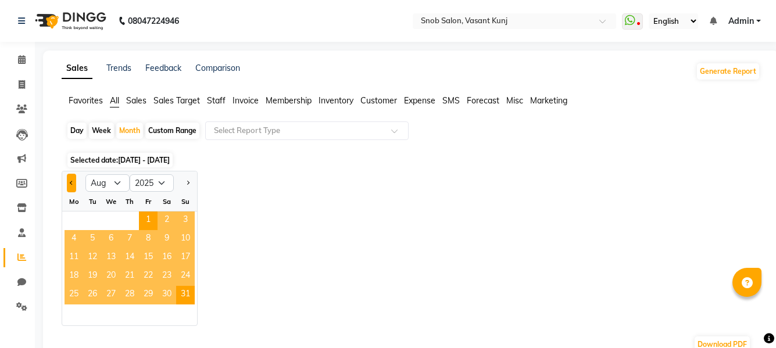
click at [73, 184] on span "Previous month" at bounding box center [72, 182] width 4 height 4
select select "7"
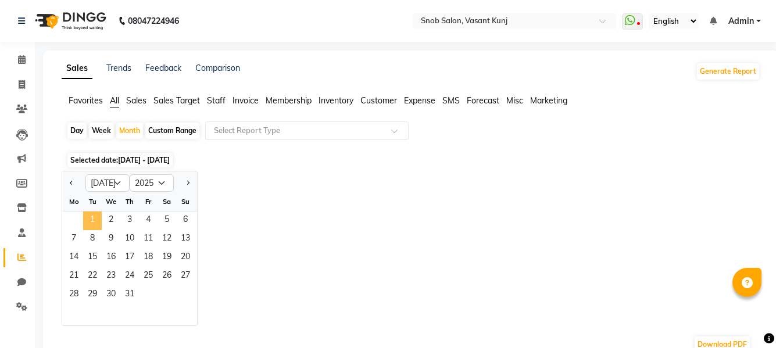
click at [97, 214] on span "1" at bounding box center [92, 221] width 19 height 19
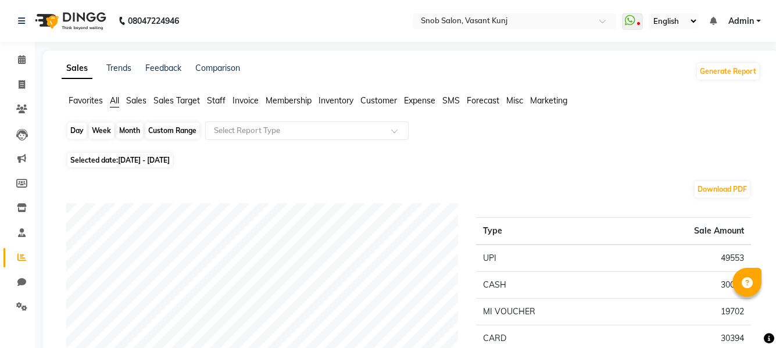
click at [125, 130] on div "Month" at bounding box center [129, 131] width 27 height 16
select select "7"
select select "2025"
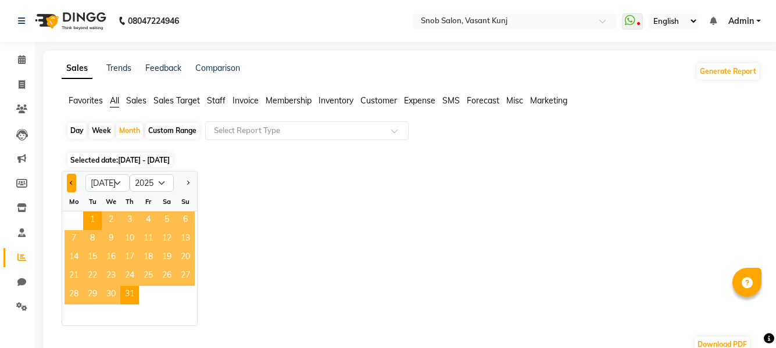
click at [68, 184] on button "Previous month" at bounding box center [71, 183] width 9 height 19
select select "6"
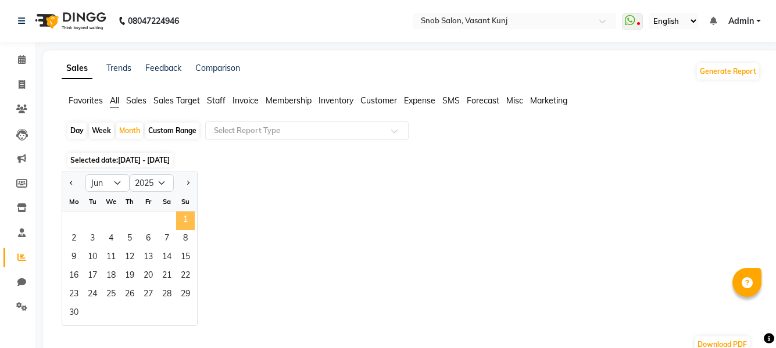
click at [186, 219] on span "1" at bounding box center [185, 221] width 19 height 19
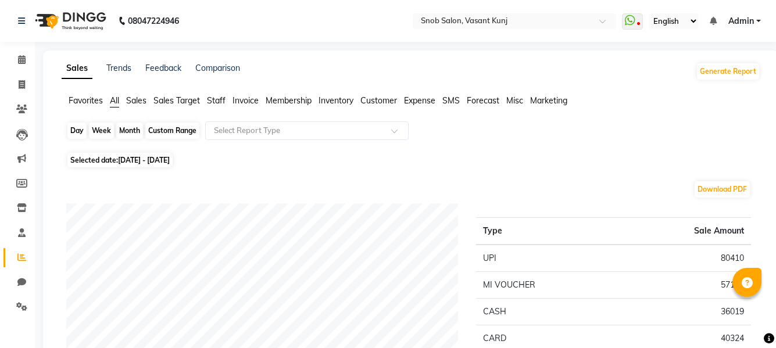
click at [137, 135] on div "Month" at bounding box center [129, 131] width 27 height 16
select select "6"
select select "2025"
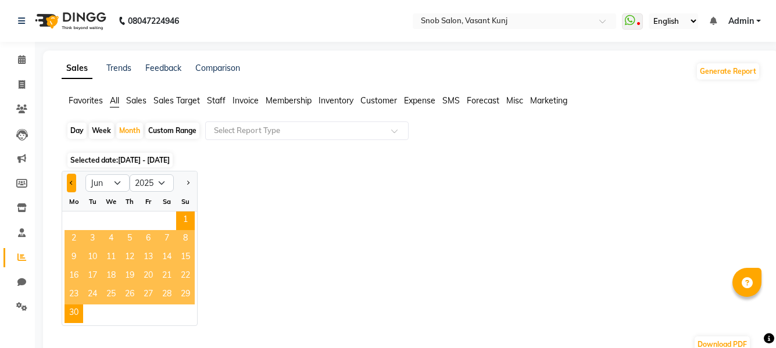
click at [73, 178] on button "Previous month" at bounding box center [71, 183] width 9 height 19
select select "5"
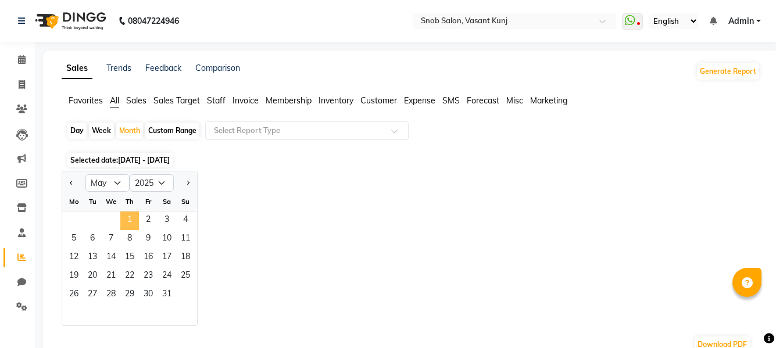
click at [129, 220] on span "1" at bounding box center [129, 221] width 19 height 19
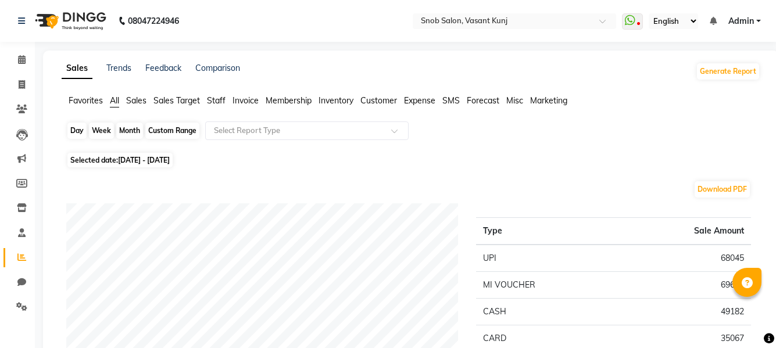
click at [129, 129] on div "Month" at bounding box center [129, 131] width 27 height 16
select select "5"
select select "2025"
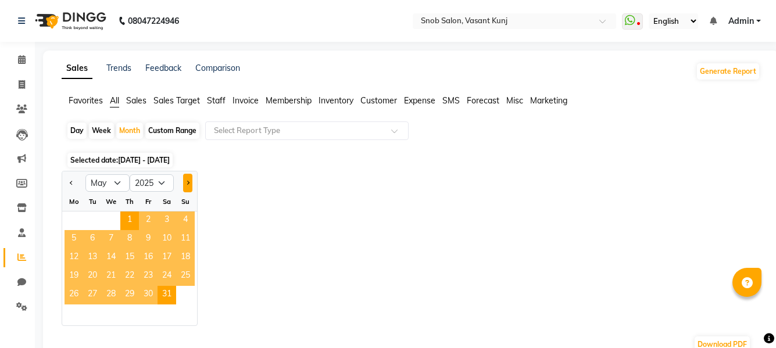
click at [189, 183] on span "Next month" at bounding box center [187, 182] width 4 height 4
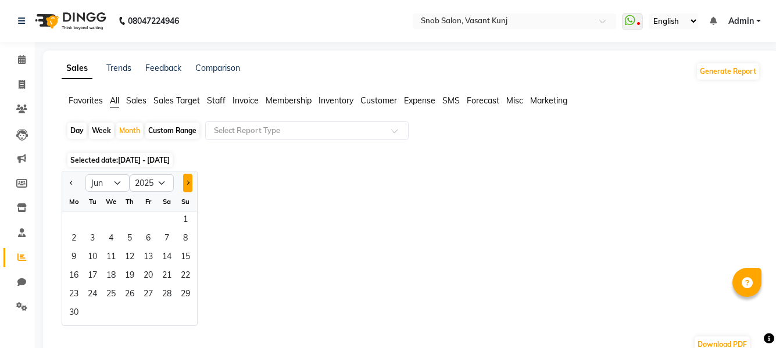
click at [189, 183] on span "Next month" at bounding box center [187, 182] width 4 height 4
click at [191, 181] on button "Next month" at bounding box center [187, 183] width 9 height 19
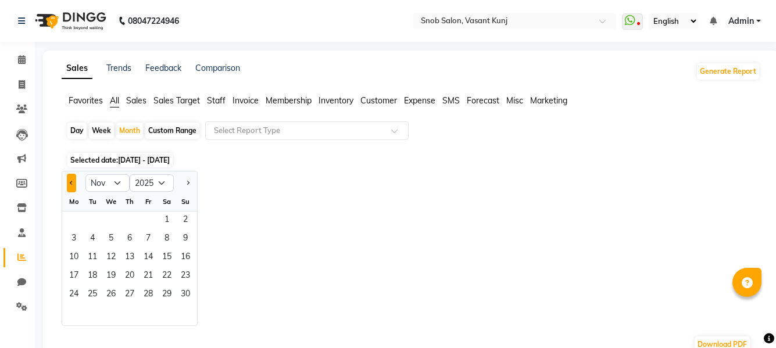
click at [73, 180] on button "Previous month" at bounding box center [71, 183] width 9 height 19
select select "10"
click at [110, 215] on span "1" at bounding box center [111, 221] width 19 height 19
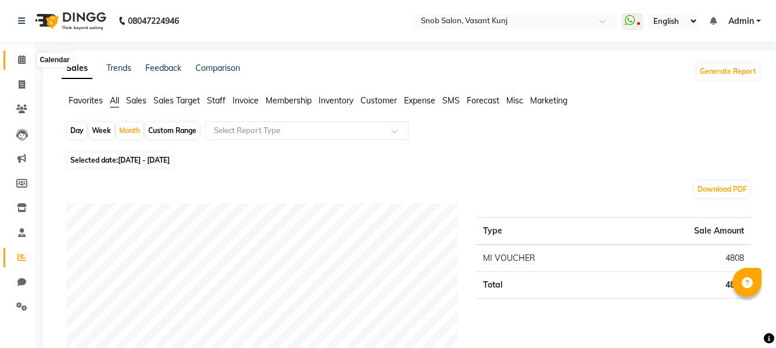
click at [23, 64] on span at bounding box center [22, 59] width 20 height 13
